Goal: Transaction & Acquisition: Purchase product/service

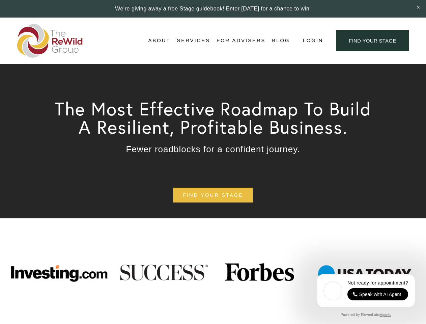
click at [312, 41] on span "Login" at bounding box center [313, 40] width 21 height 9
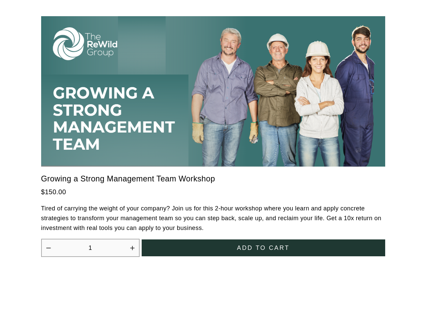
scroll to position [1866, 0]
click at [132, 246] on icon "Increase quantity by 1" at bounding box center [132, 248] width 4 height 4
type input "2"
click at [263, 245] on span "Add to cart" at bounding box center [263, 248] width 53 height 7
